Goal: Browse casually: Explore the website without a specific task or goal

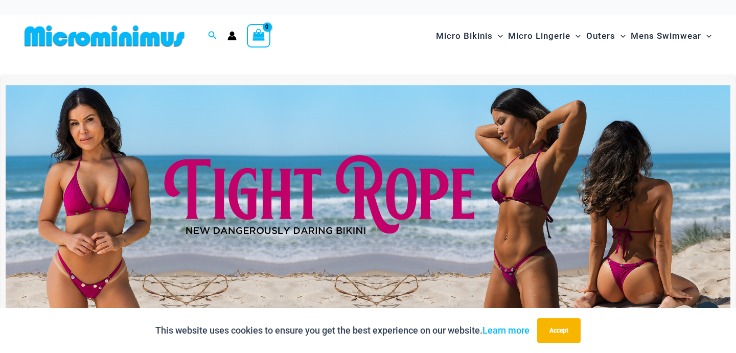
click at [336, 130] on img at bounding box center [368, 208] width 725 height 246
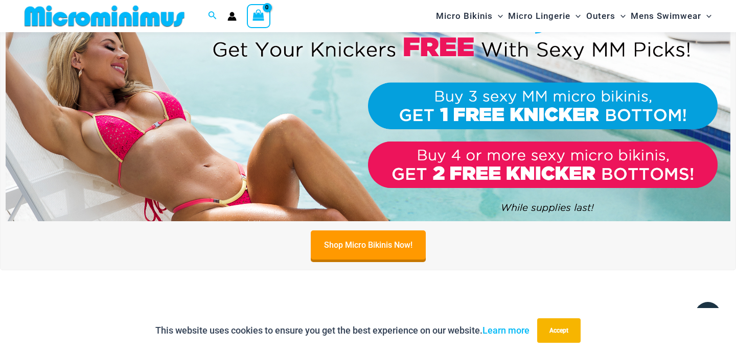
scroll to position [426, 0]
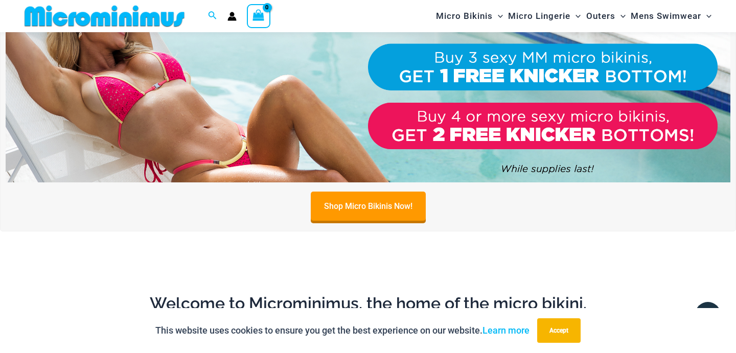
click at [359, 121] on img at bounding box center [368, 59] width 725 height 246
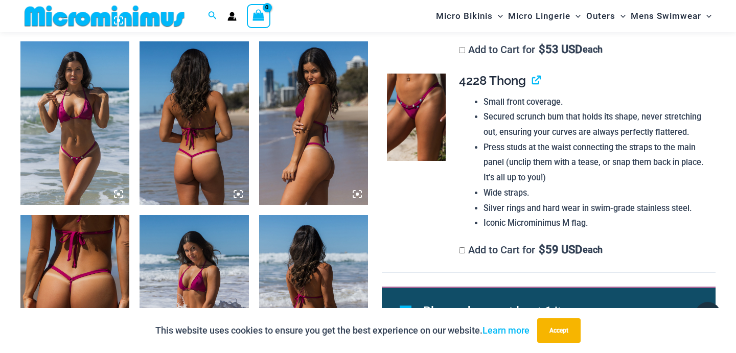
scroll to position [669, 0]
